Goal: Navigation & Orientation: Find specific page/section

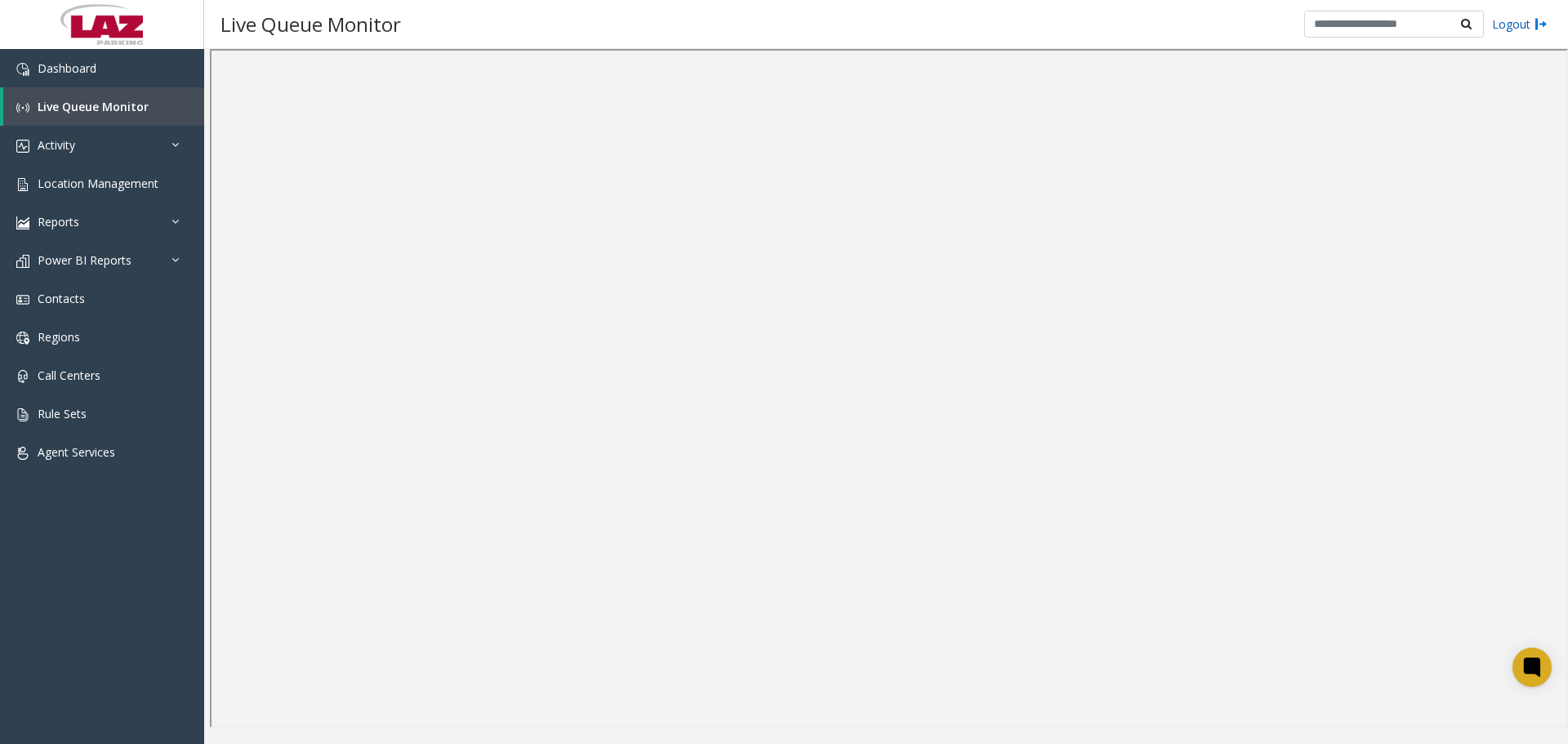
click at [1518, 24] on link "Logout" at bounding box center [1520, 24] width 56 height 17
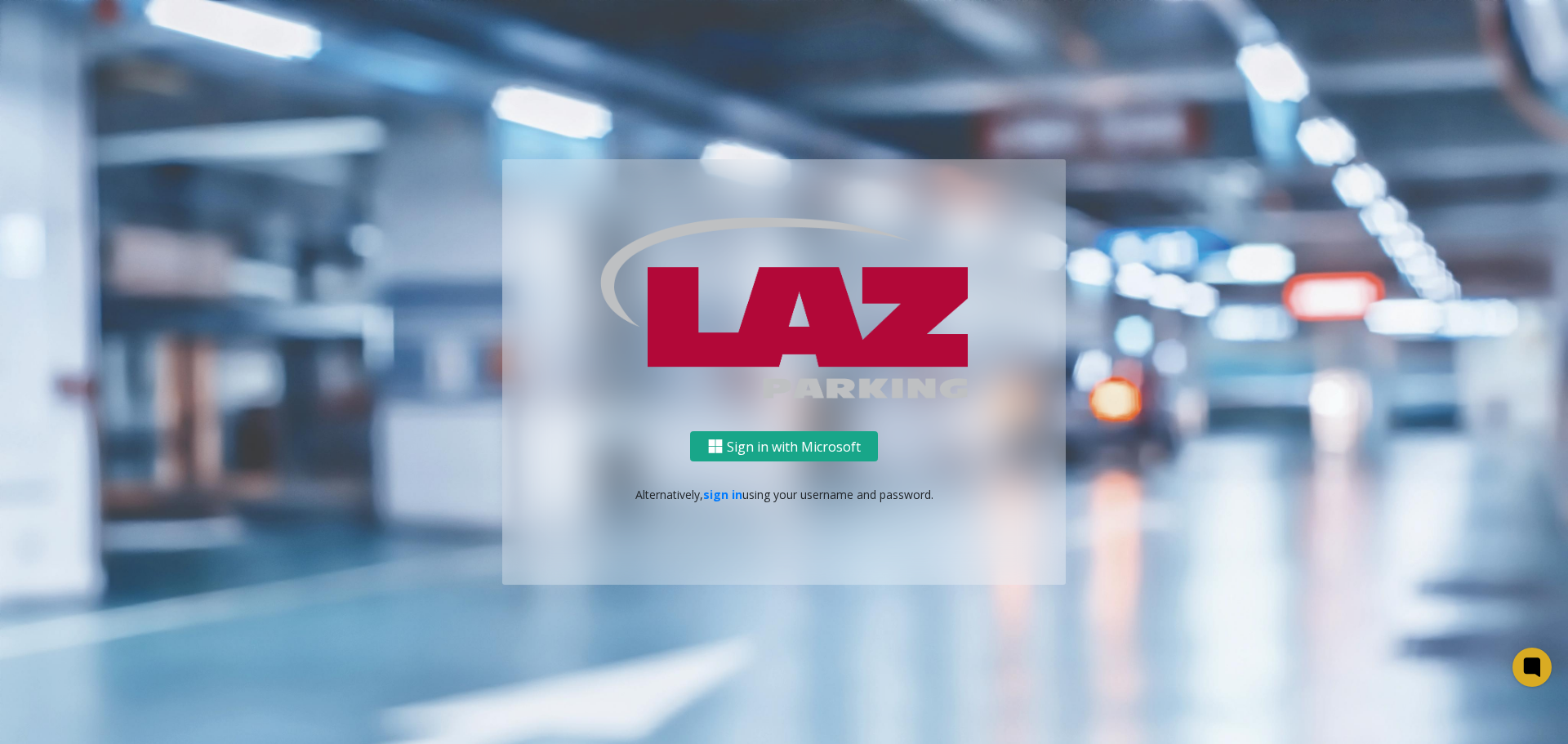
click at [752, 436] on button "Sign in with Microsoft" at bounding box center [784, 446] width 187 height 30
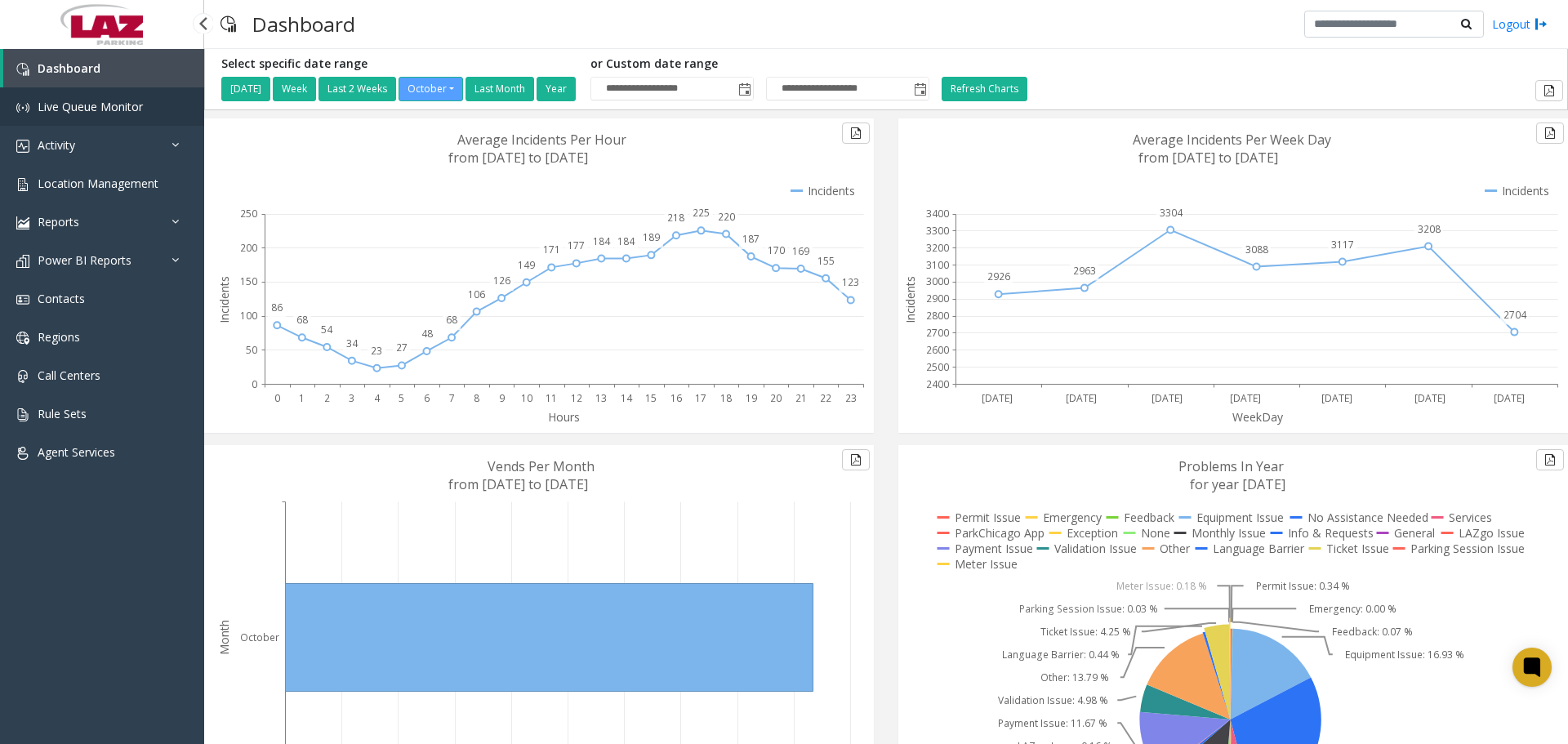
click at [110, 104] on span "Live Queue Monitor" at bounding box center [90, 106] width 105 height 16
